Goal: Information Seeking & Learning: Learn about a topic

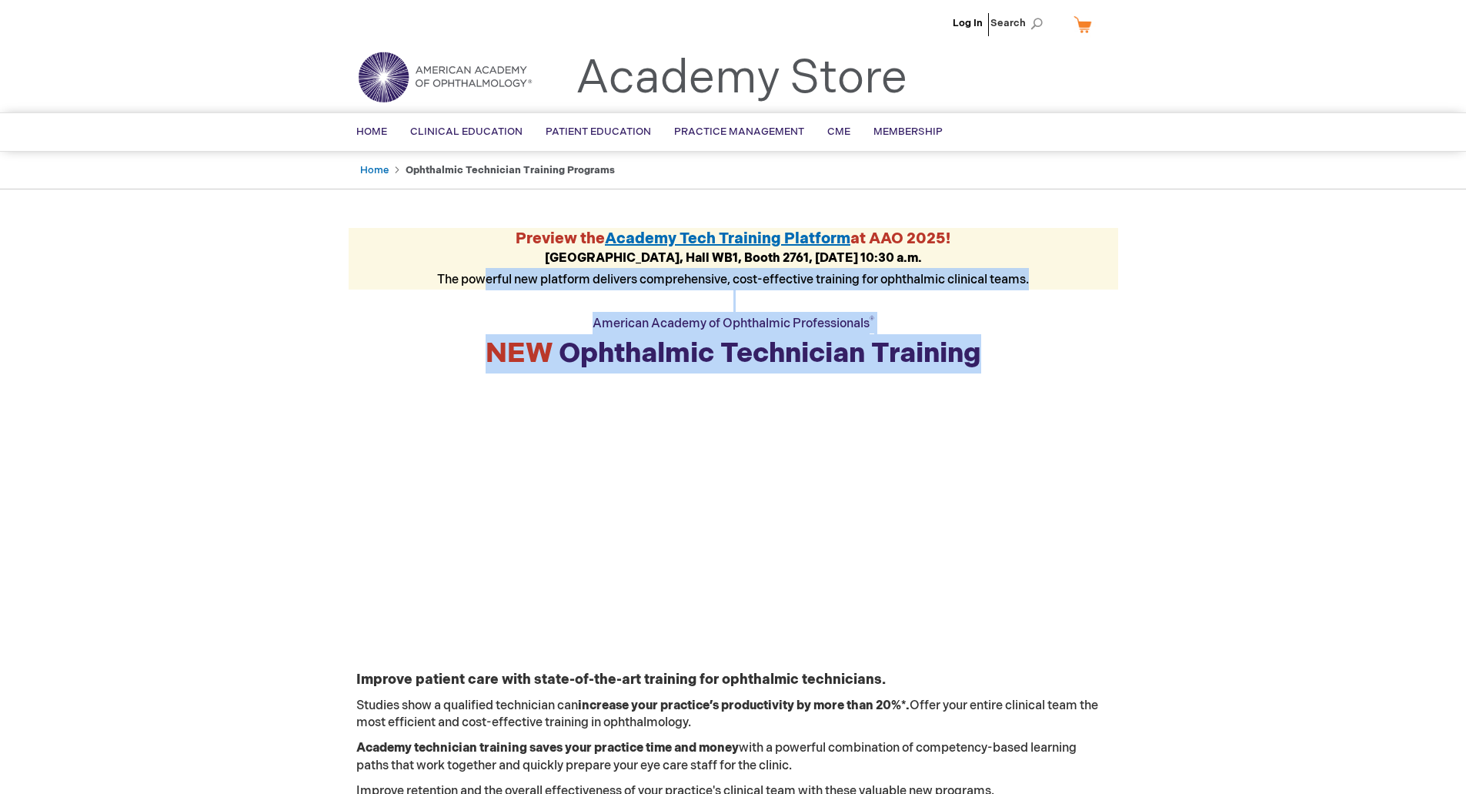
drag, startPoint x: 476, startPoint y: 275, endPoint x: 1023, endPoint y: 355, distance: 553.1
click at [1023, 355] on div "American Academy of Ophthalmic Professionals ® NEW Ophthalmic Technician Traini…" at bounding box center [734, 331] width 770 height 84
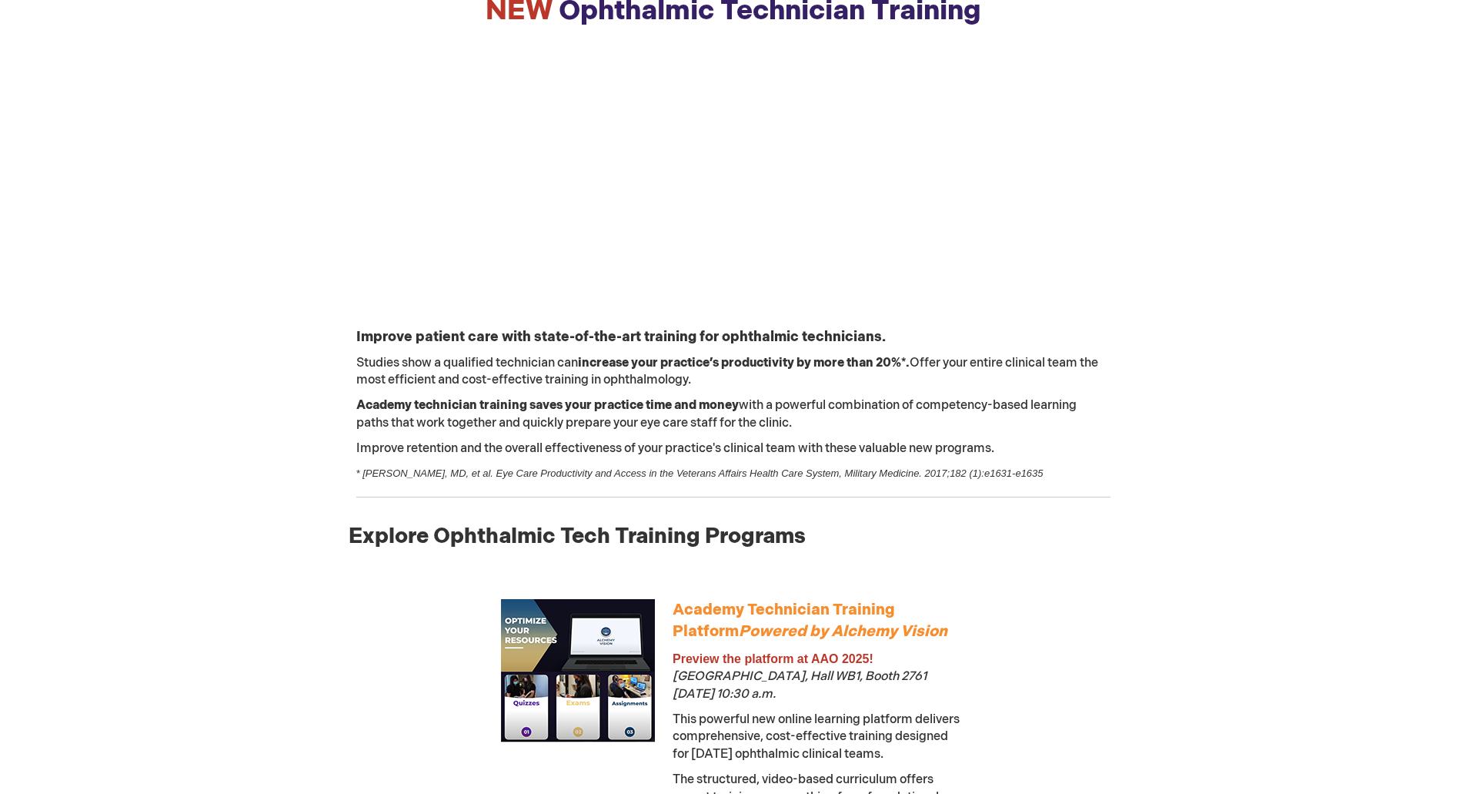
scroll to position [359, 0]
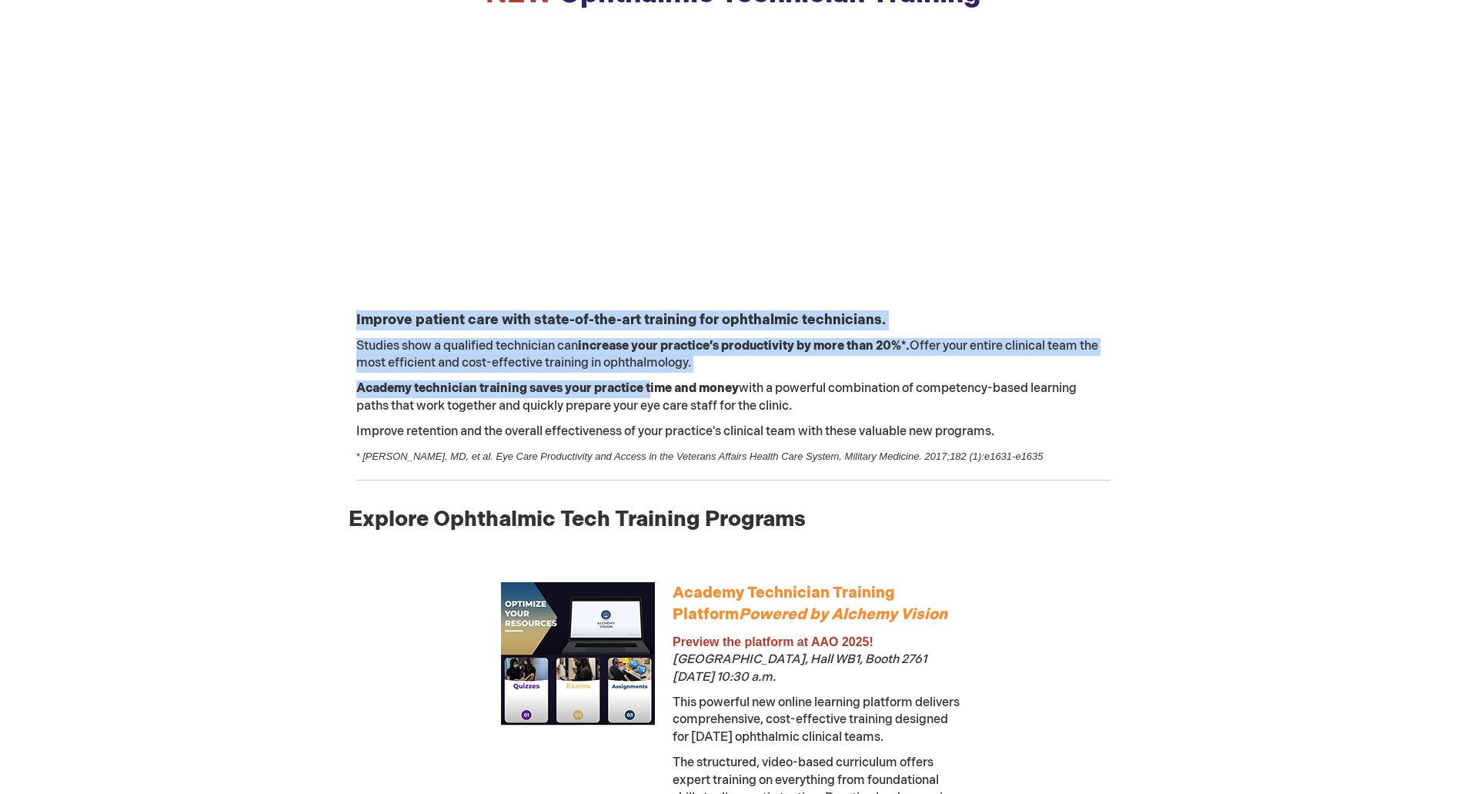
drag, startPoint x: 309, startPoint y: 333, endPoint x: 653, endPoint y: 393, distance: 349.3
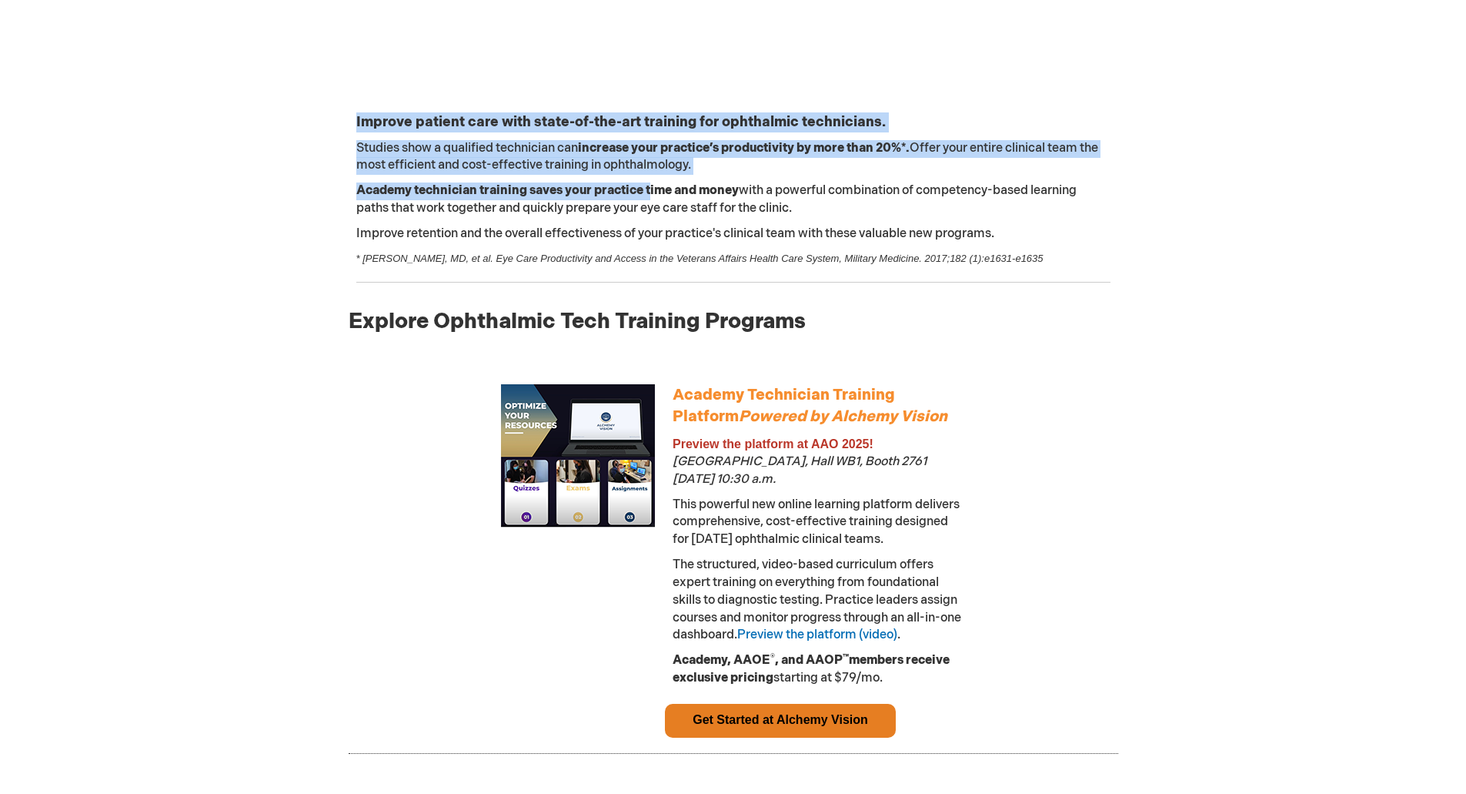
scroll to position [564, 0]
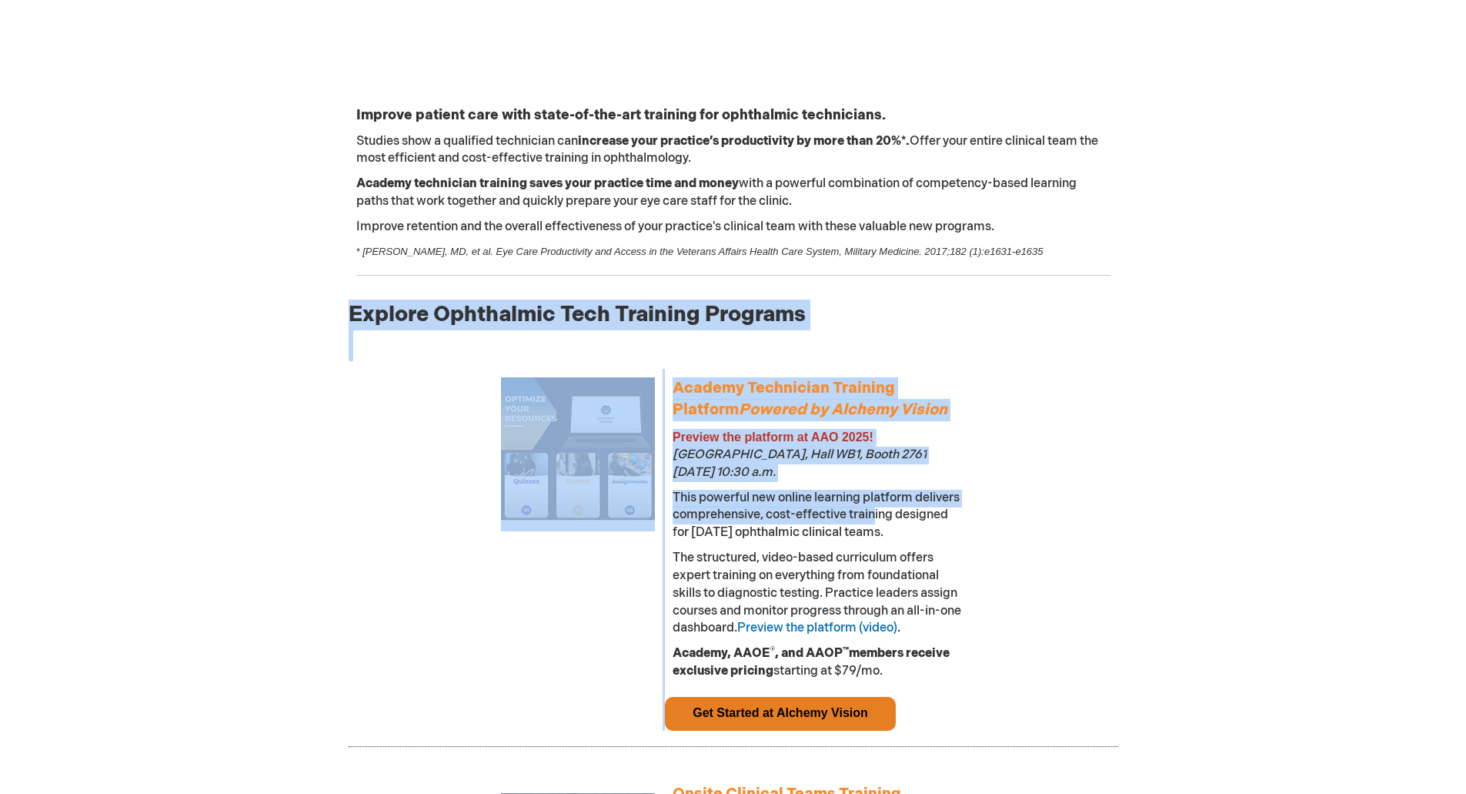
drag, startPoint x: 887, startPoint y: 322, endPoint x: 927, endPoint y: 523, distance: 204.9
click at [927, 523] on p "This powerful new online learning platform delivers comprehensive, cost-effecti…" at bounding box center [819, 516] width 293 height 53
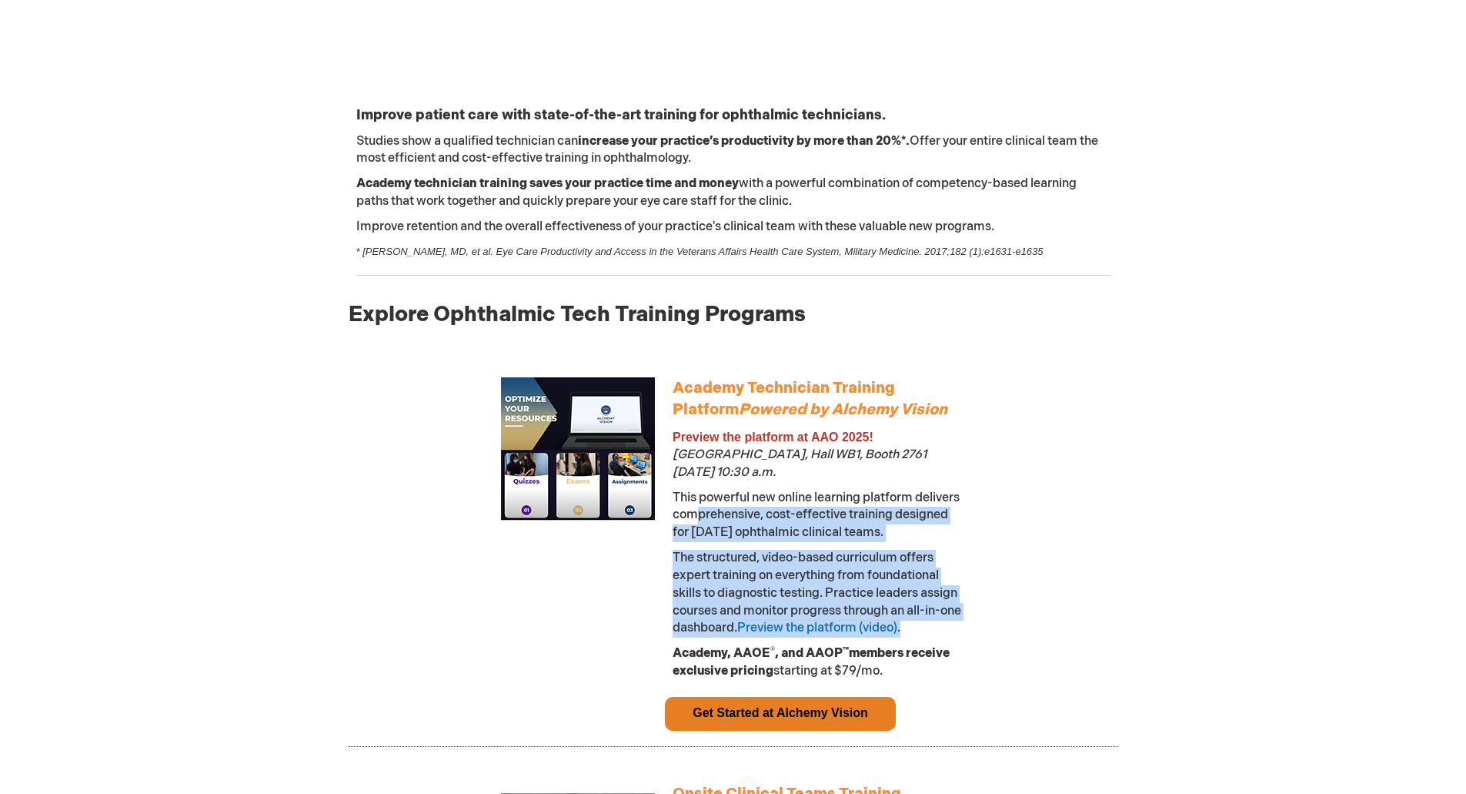
drag, startPoint x: 750, startPoint y: 520, endPoint x: 753, endPoint y: 648, distance: 127.8
click at [753, 648] on div "This powerful new online learning platform delivers comprehensive, cost-effecti…" at bounding box center [819, 585] width 293 height 191
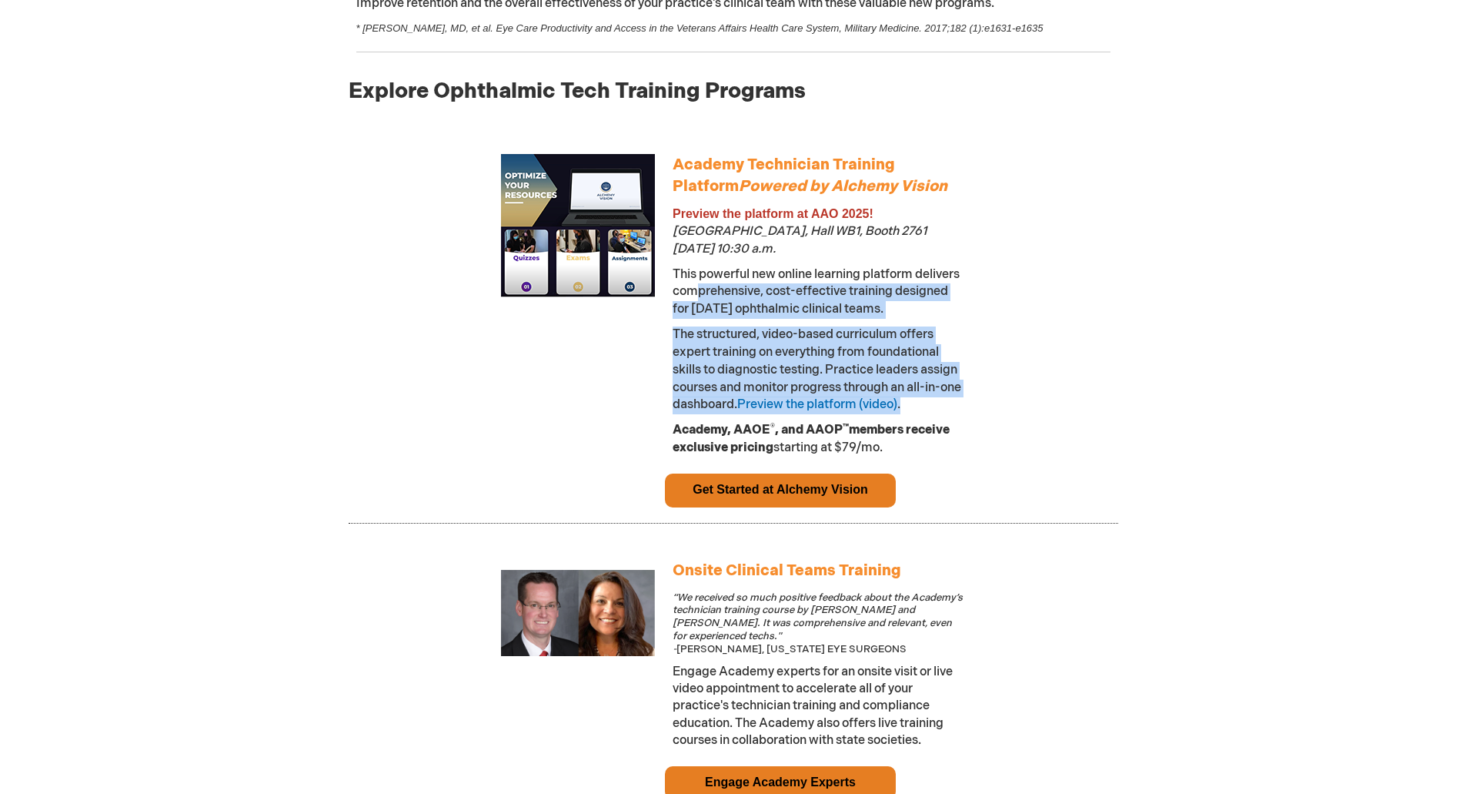
scroll to position [795, 0]
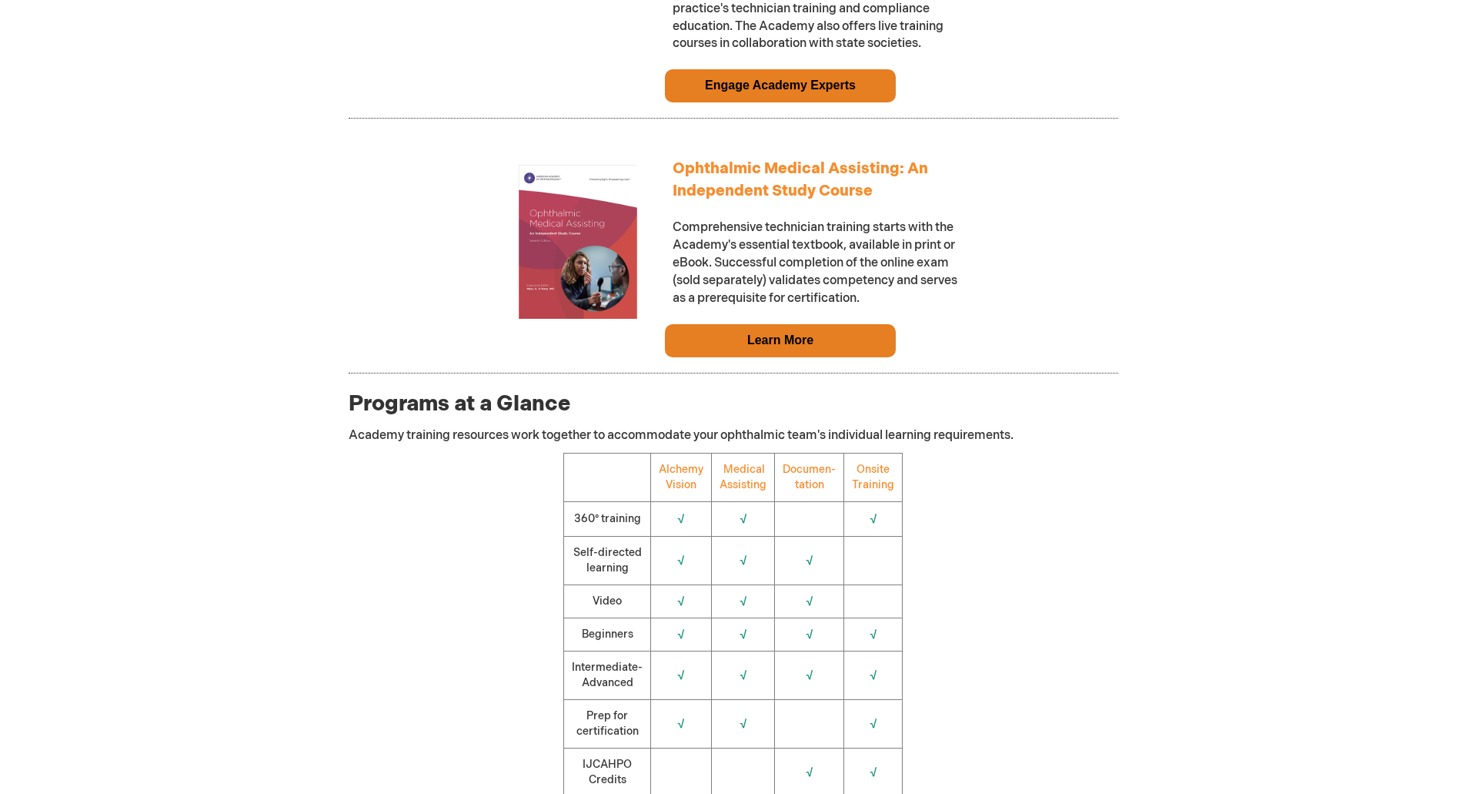
scroll to position [1488, 0]
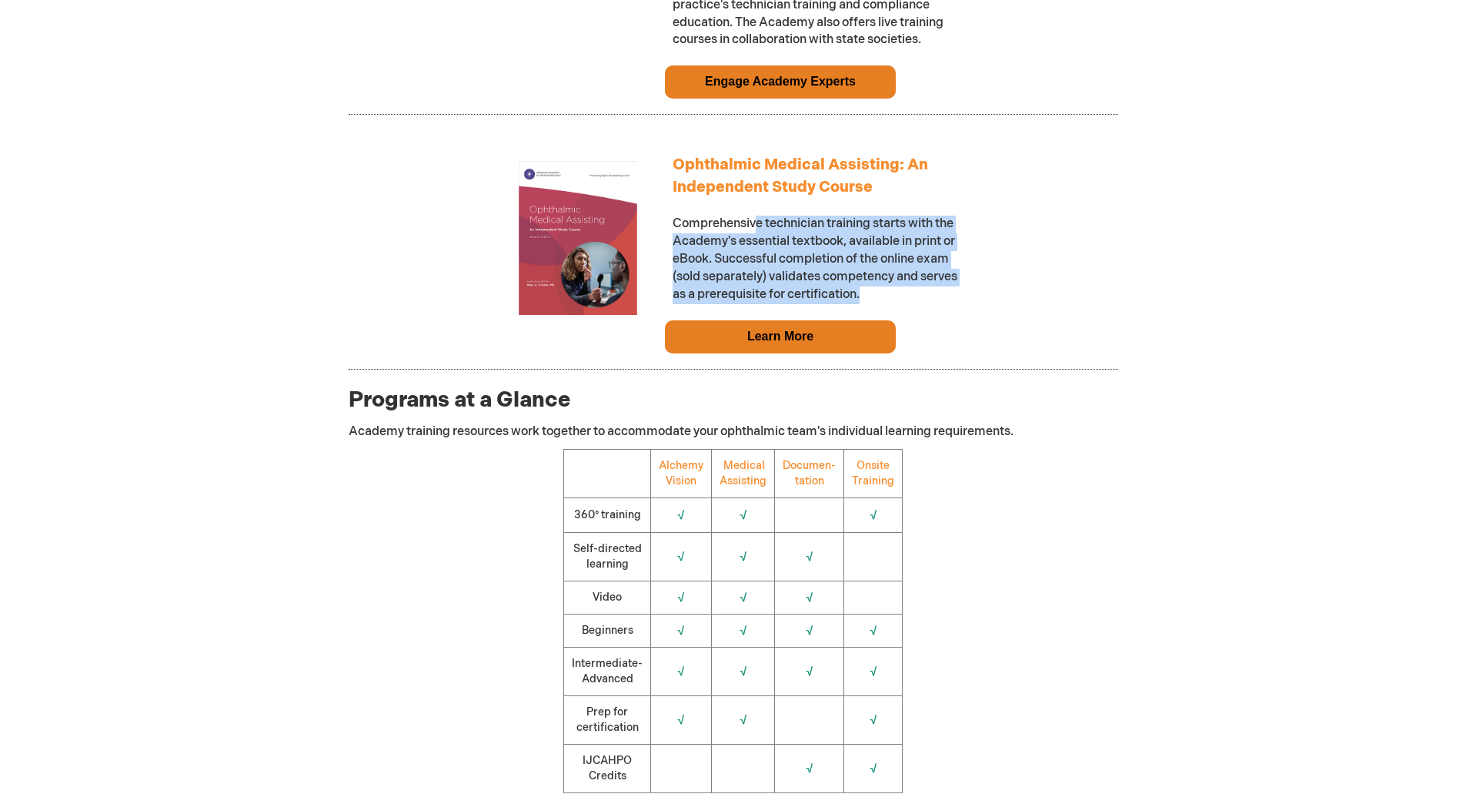
drag, startPoint x: 755, startPoint y: 232, endPoint x: 909, endPoint y: 303, distance: 169.8
click at [909, 303] on p "Comprehensive technician training starts with the Academy's essential textbook,…" at bounding box center [819, 251] width 293 height 105
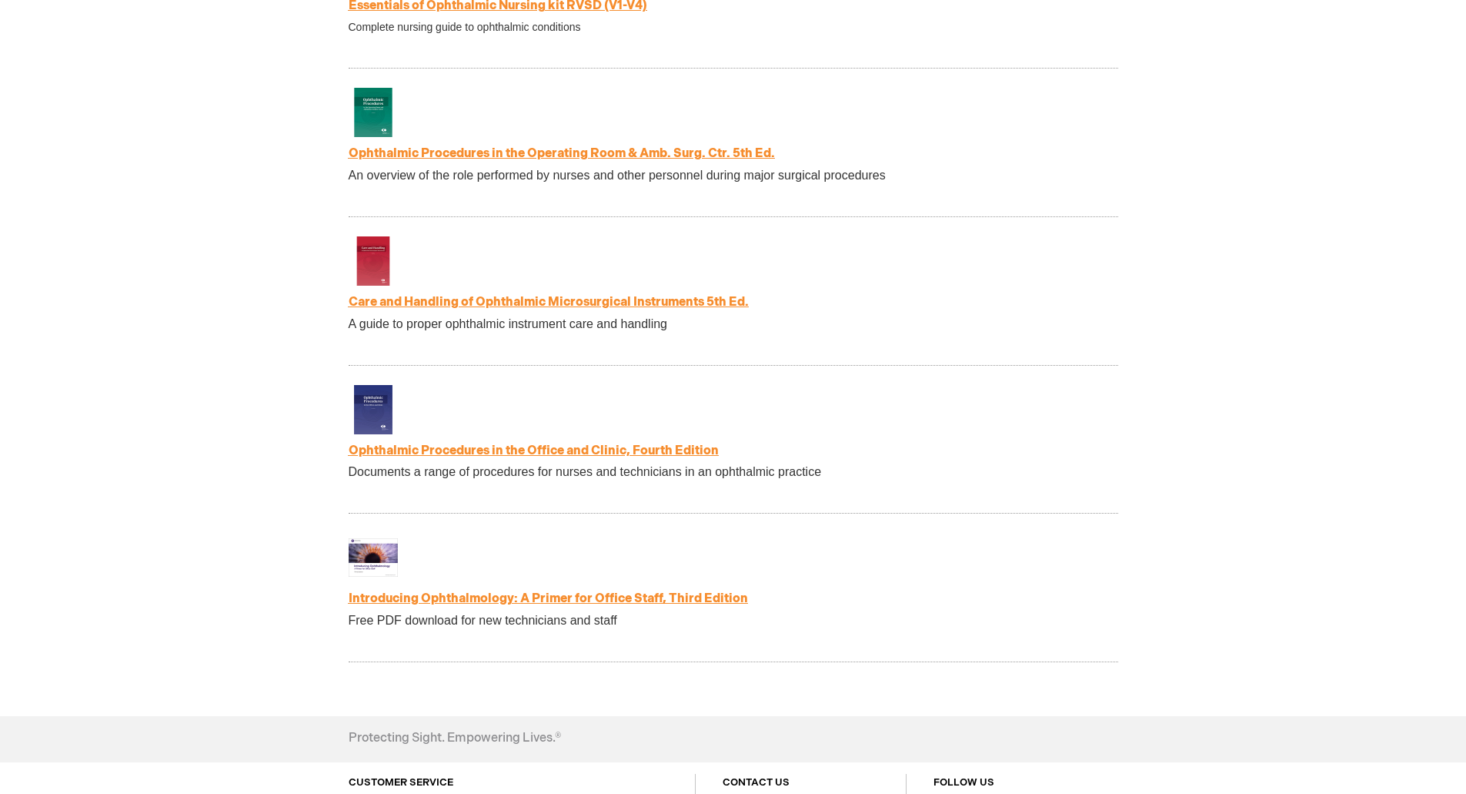
scroll to position [0, 0]
